Goal: Task Accomplishment & Management: Manage account settings

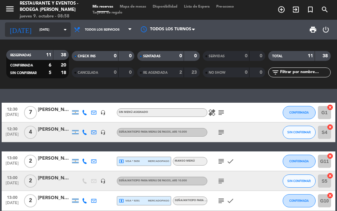
click at [36, 32] on input "[DATE]" at bounding box center [57, 30] width 43 height 10
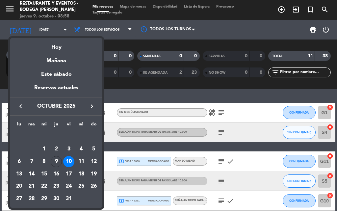
click at [53, 162] on div "9" at bounding box center [56, 161] width 11 height 11
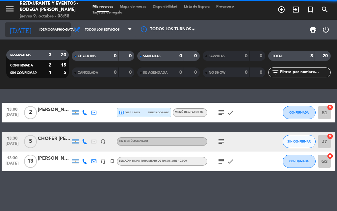
click at [54, 26] on input "[DEMOGRAPHIC_DATA][DATE]" at bounding box center [57, 30] width 43 height 10
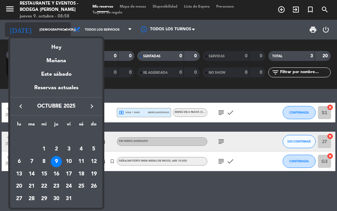
click at [54, 26] on div at bounding box center [168, 105] width 337 height 211
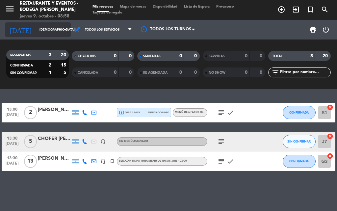
click at [54, 26] on input "[DEMOGRAPHIC_DATA][DATE]" at bounding box center [57, 30] width 43 height 10
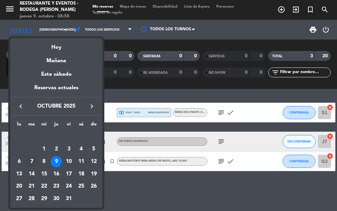
click at [28, 160] on div "7" at bounding box center [31, 161] width 11 height 11
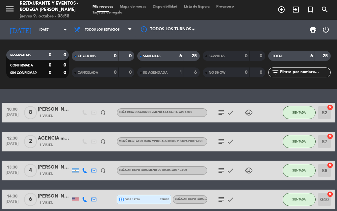
click at [221, 111] on icon "subject" at bounding box center [221, 112] width 8 height 8
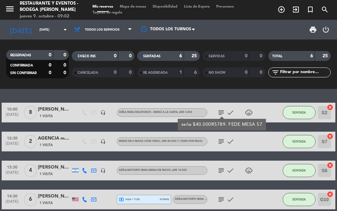
drag, startPoint x: 221, startPoint y: 111, endPoint x: 220, endPoint y: 30, distance: 81.2
click at [220, 30] on div "print power_settings_new" at bounding box center [267, 30] width 129 height 20
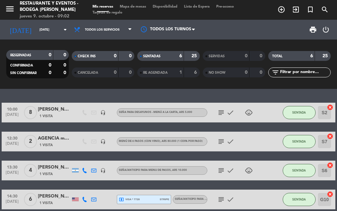
click at [221, 110] on icon "subject" at bounding box center [221, 112] width 8 height 8
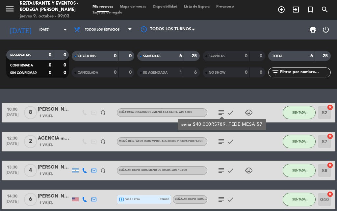
click at [222, 111] on icon "subject" at bounding box center [221, 112] width 8 height 8
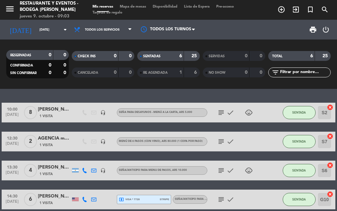
click at [218, 141] on icon "subject" at bounding box center [221, 141] width 8 height 8
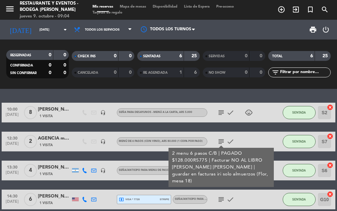
click at [220, 138] on icon "subject" at bounding box center [221, 141] width 8 height 8
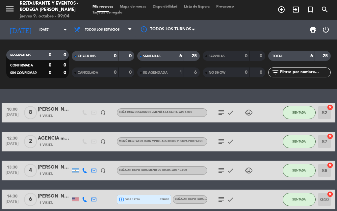
scroll to position [33, 0]
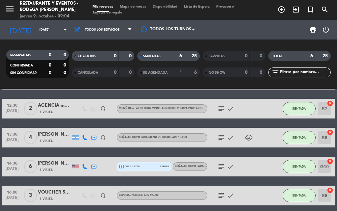
click at [220, 138] on icon "subject" at bounding box center [221, 137] width 8 height 8
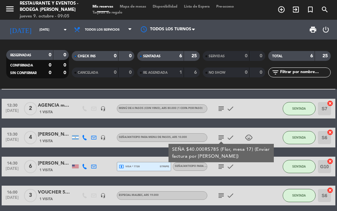
click at [222, 136] on icon "subject" at bounding box center [221, 137] width 8 height 8
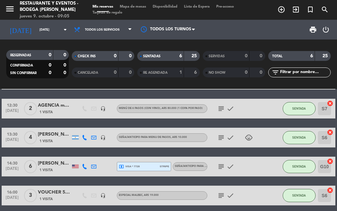
click at [222, 165] on icon "subject" at bounding box center [221, 166] width 8 height 8
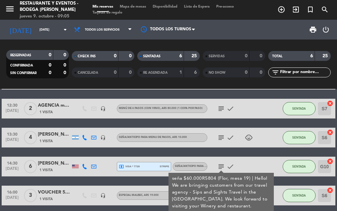
scroll to position [66, 0]
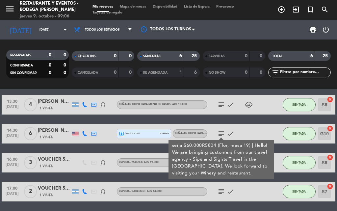
click at [221, 130] on icon "subject" at bounding box center [221, 134] width 8 height 8
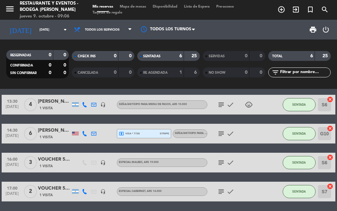
click at [222, 159] on icon "subject" at bounding box center [221, 162] width 8 height 8
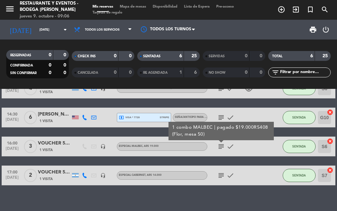
scroll to position [89, 0]
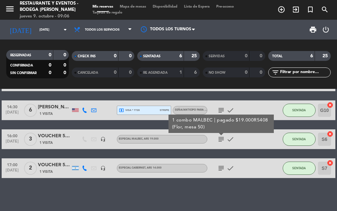
click at [220, 165] on icon "subject" at bounding box center [221, 168] width 8 height 8
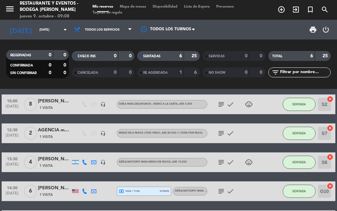
scroll to position [0, 0]
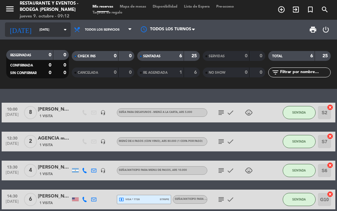
click at [38, 32] on input "[DATE]" at bounding box center [57, 30] width 43 height 10
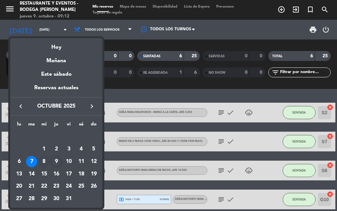
click at [43, 162] on div "8" at bounding box center [43, 161] width 11 height 11
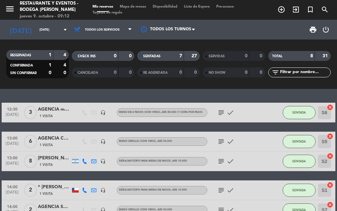
click at [222, 110] on icon "subject" at bounding box center [221, 112] width 8 height 8
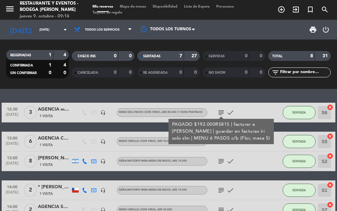
click at [223, 113] on icon "subject" at bounding box center [221, 112] width 8 height 8
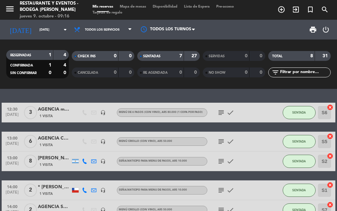
click at [225, 142] on span "subject" at bounding box center [220, 141] width 9 height 8
click at [220, 144] on icon "subject" at bounding box center [221, 141] width 8 height 8
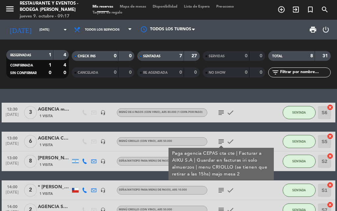
click at [221, 144] on icon "subject" at bounding box center [221, 141] width 8 height 8
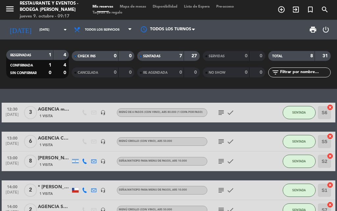
click at [221, 165] on div "subject check" at bounding box center [234, 160] width 55 height 19
click at [222, 164] on icon "subject" at bounding box center [221, 161] width 8 height 8
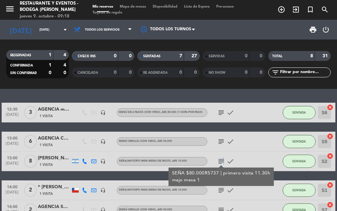
click at [223, 164] on icon "subject" at bounding box center [221, 161] width 8 height 8
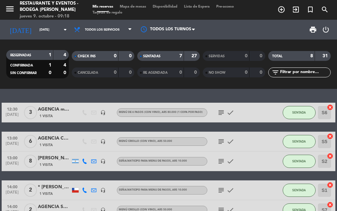
scroll to position [33, 0]
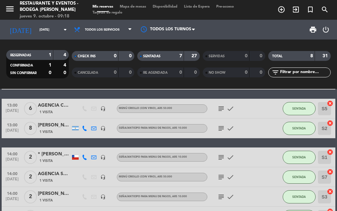
click at [222, 156] on icon "subject" at bounding box center [221, 157] width 8 height 8
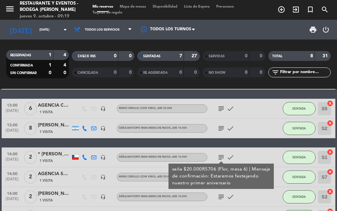
click at [222, 160] on icon "subject" at bounding box center [221, 157] width 8 height 8
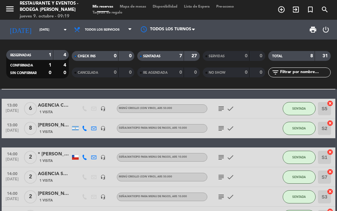
click at [220, 174] on icon "subject" at bounding box center [221, 177] width 8 height 8
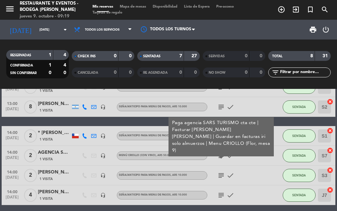
scroll to position [66, 0]
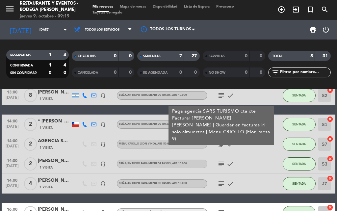
click at [221, 167] on icon "subject" at bounding box center [221, 164] width 8 height 8
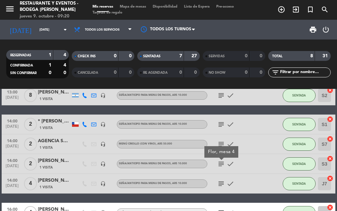
click at [218, 180] on icon "subject" at bounding box center [221, 184] width 8 height 8
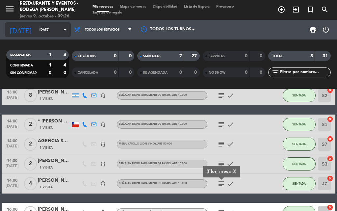
click at [36, 28] on input "[DATE]" at bounding box center [57, 30] width 43 height 10
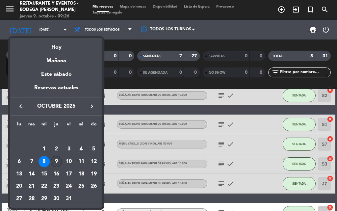
click at [60, 158] on div "9" at bounding box center [56, 161] width 11 height 11
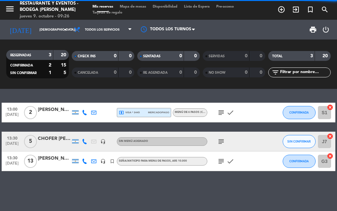
scroll to position [0, 0]
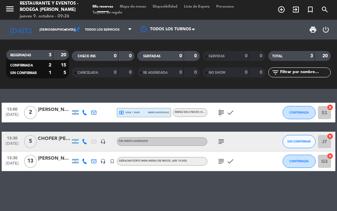
click at [219, 114] on icon "subject" at bounding box center [221, 112] width 8 height 8
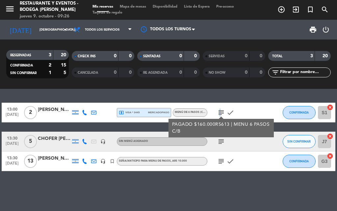
click at [219, 114] on icon "subject" at bounding box center [221, 112] width 8 height 8
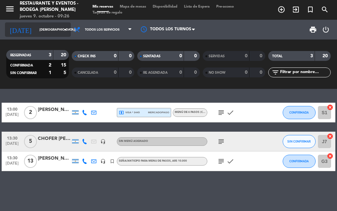
click at [61, 30] on icon "arrow_drop_down" at bounding box center [65, 30] width 8 height 8
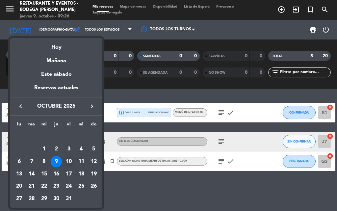
click at [68, 161] on div "10" at bounding box center [68, 161] width 11 height 11
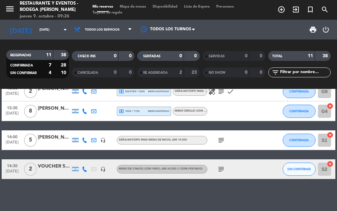
scroll to position [179, 0]
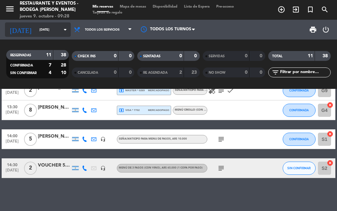
click at [61, 31] on icon "arrow_drop_down" at bounding box center [65, 30] width 8 height 8
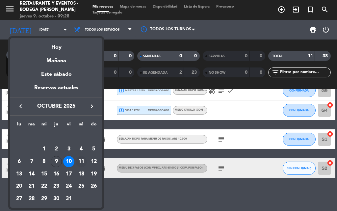
click at [83, 161] on div "11" at bounding box center [81, 161] width 11 height 11
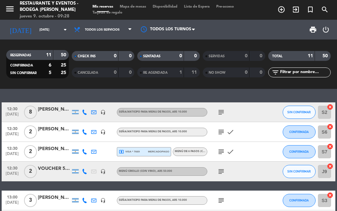
scroll to position [0, 0]
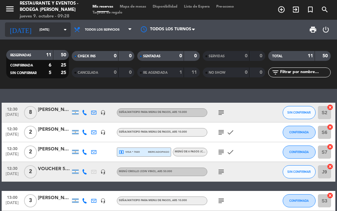
click at [53, 30] on input "[DATE]" at bounding box center [57, 30] width 43 height 10
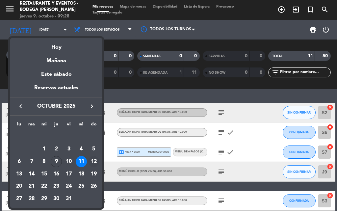
click at [94, 158] on div "12" at bounding box center [93, 161] width 11 height 11
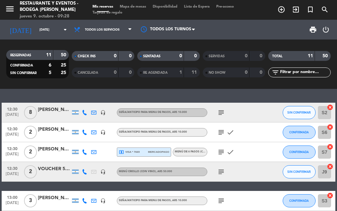
type input "[DATE]"
